Goal: Transaction & Acquisition: Book appointment/travel/reservation

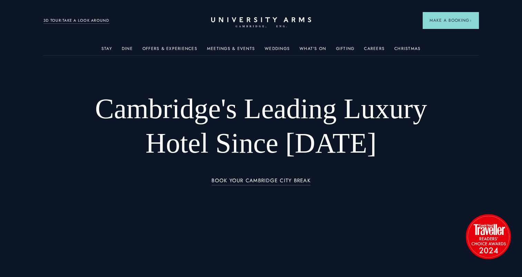
click at [256, 144] on h1 "Cambridge's Leading Luxury Hotel Since [DATE]" at bounding box center [261, 126] width 348 height 69
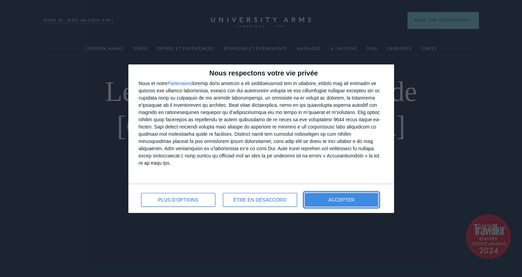
click at [325, 202] on button "ACCEPTER" at bounding box center [342, 200] width 74 height 14
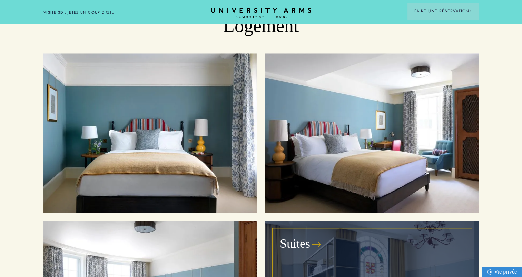
scroll to position [785, 0]
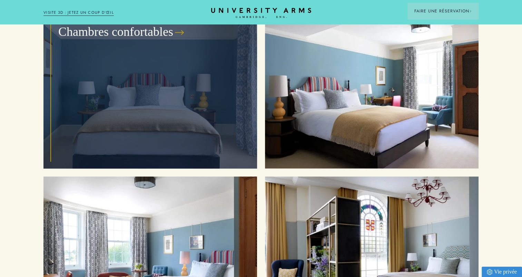
click at [158, 86] on div "Chambres confortables" at bounding box center [150, 89] width 198 height 144
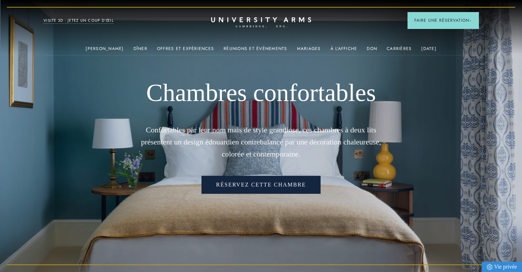
click at [267, 182] on link "Réservez cette chambre" at bounding box center [261, 185] width 119 height 18
